Goal: Task Accomplishment & Management: Use online tool/utility

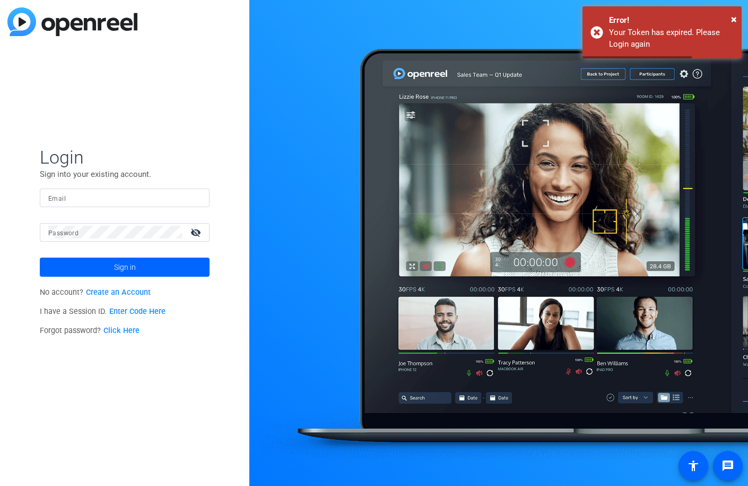
click at [70, 197] on input "Email" at bounding box center [124, 197] width 153 height 13
type input "[PERSON_NAME][EMAIL_ADDRESS][PERSON_NAME][DOMAIN_NAME]"
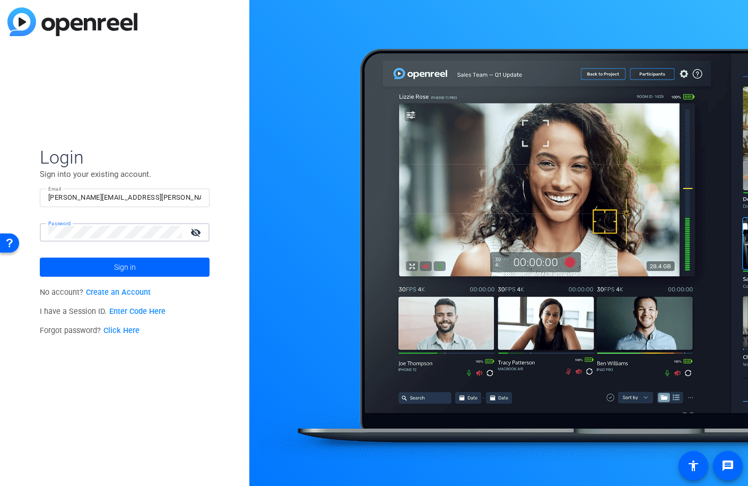
click at [40, 257] on button "Sign in" at bounding box center [125, 266] width 170 height 19
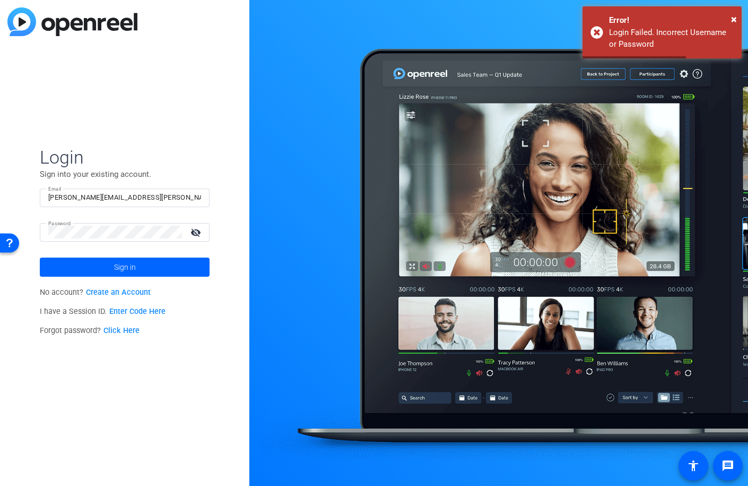
click at [193, 231] on mat-icon "visibility_off" at bounding box center [196, 231] width 25 height 15
click at [40, 257] on button "Sign in" at bounding box center [125, 266] width 170 height 19
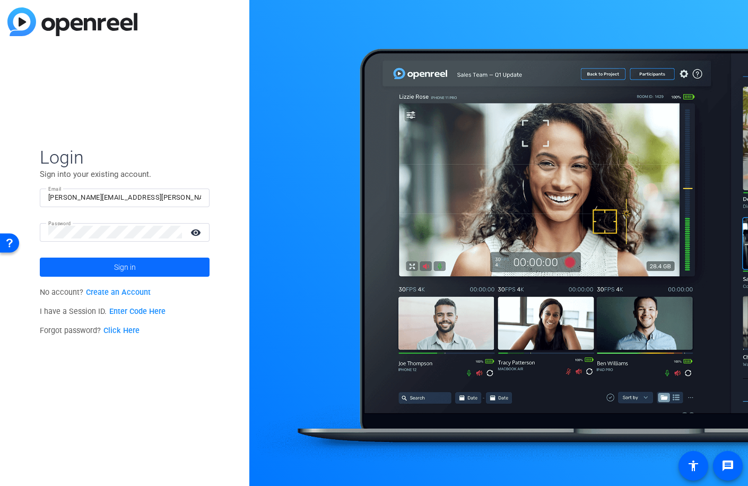
click at [112, 264] on span at bounding box center [125, 266] width 170 height 25
click at [40, 257] on button "Sign in" at bounding box center [125, 266] width 170 height 19
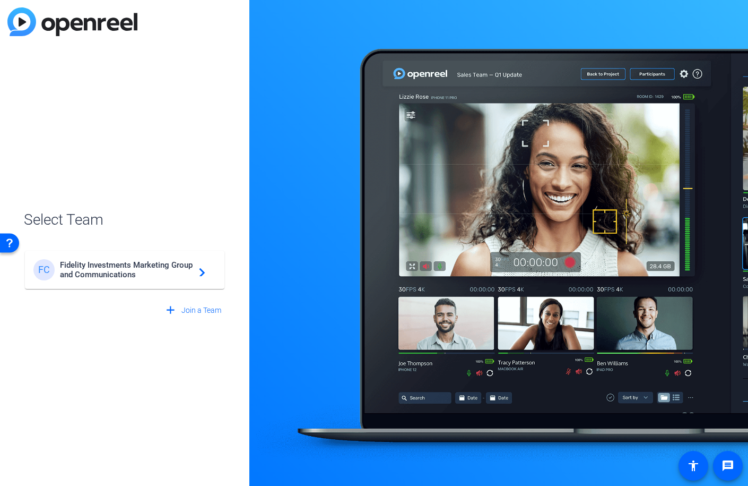
click at [143, 268] on span "Fidelity Investments Marketing Group and Communications" at bounding box center [126, 269] width 133 height 19
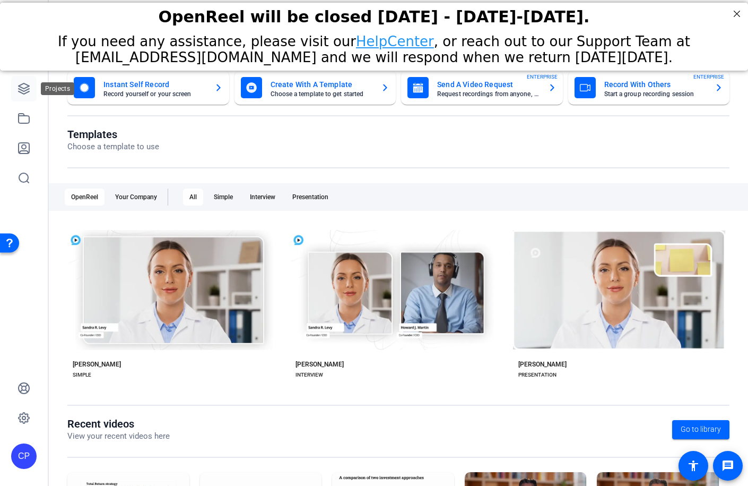
click at [34, 91] on link at bounding box center [23, 88] width 25 height 25
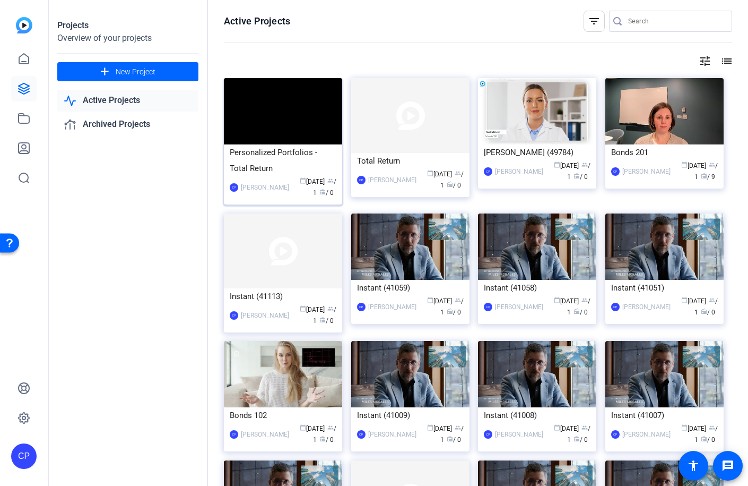
click at [284, 182] on div "[PERSON_NAME]" at bounding box center [265, 187] width 48 height 11
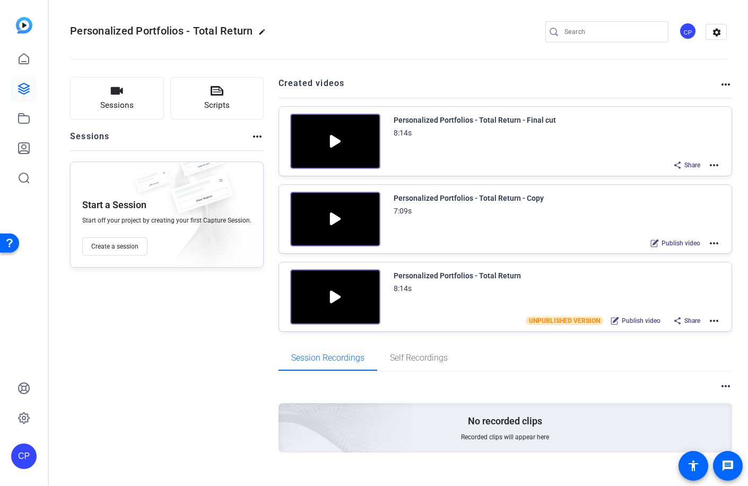
click at [714, 240] on mat-icon "more_horiz" at bounding box center [714, 243] width 13 height 13
click at [700, 321] on div at bounding box center [374, 243] width 748 height 486
click at [711, 320] on mat-icon "more_horiz" at bounding box center [714, 320] width 13 height 13
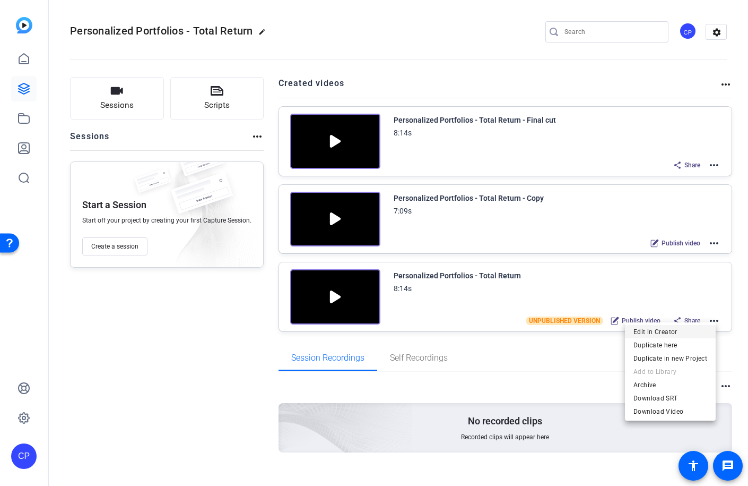
click at [698, 330] on span "Edit in Creator" at bounding box center [671, 331] width 74 height 13
